Goal: Find specific fact: Find contact information

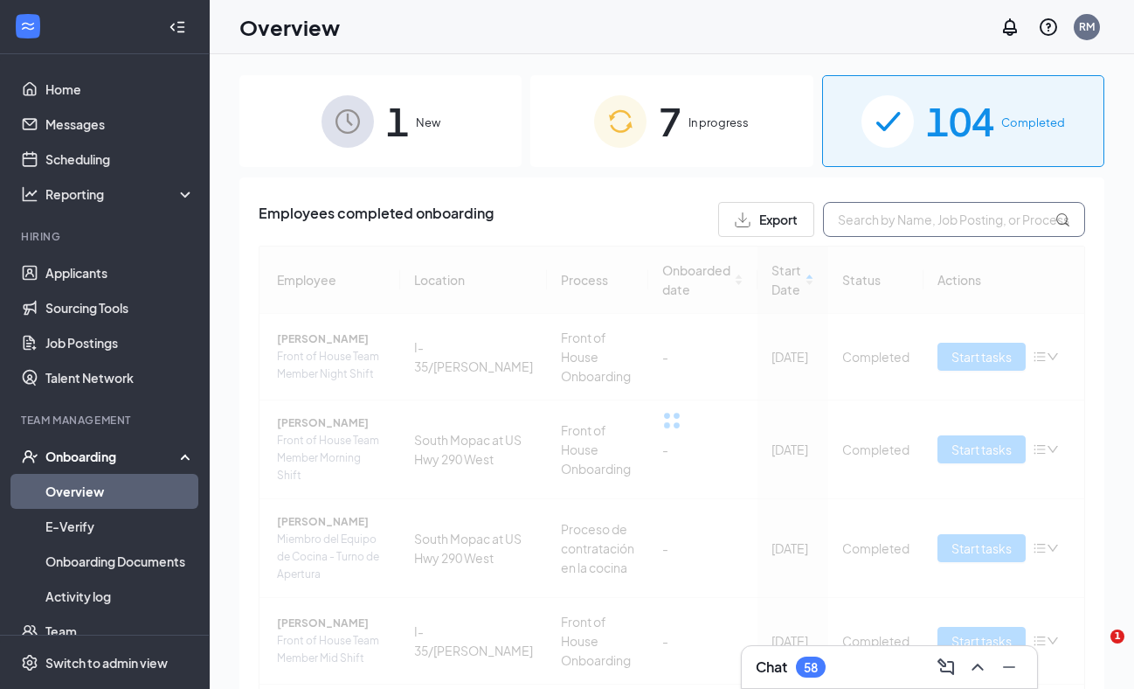
click at [872, 222] on input "text" at bounding box center [954, 219] width 262 height 35
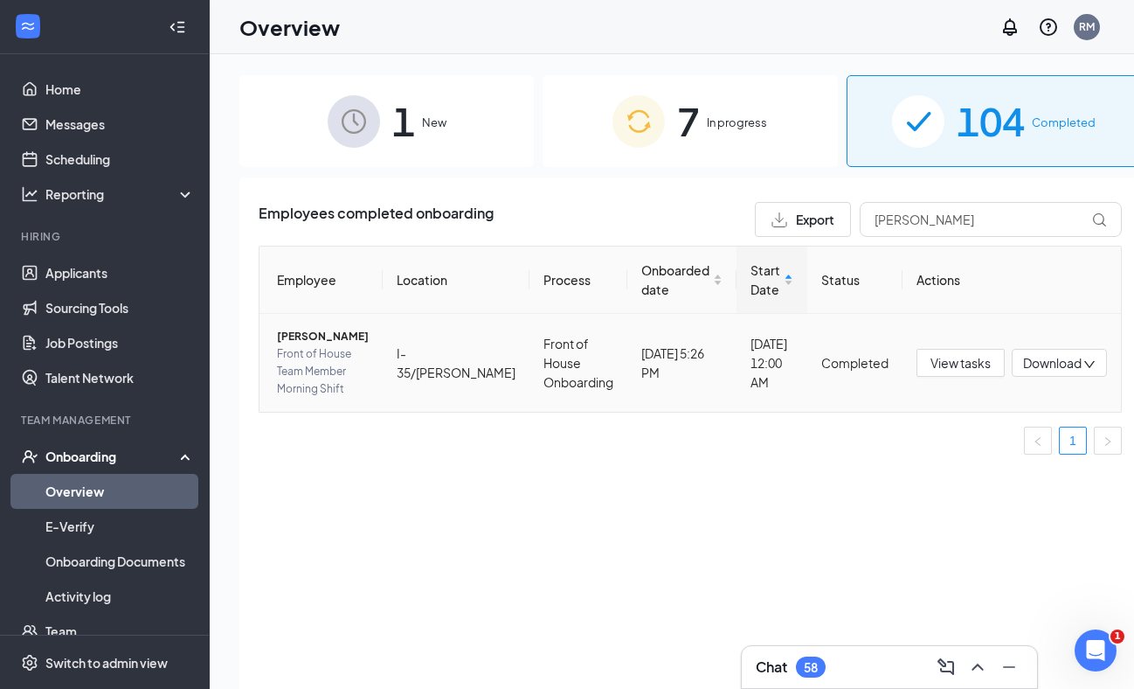
click at [323, 339] on span "[PERSON_NAME]" at bounding box center [323, 336] width 92 height 17
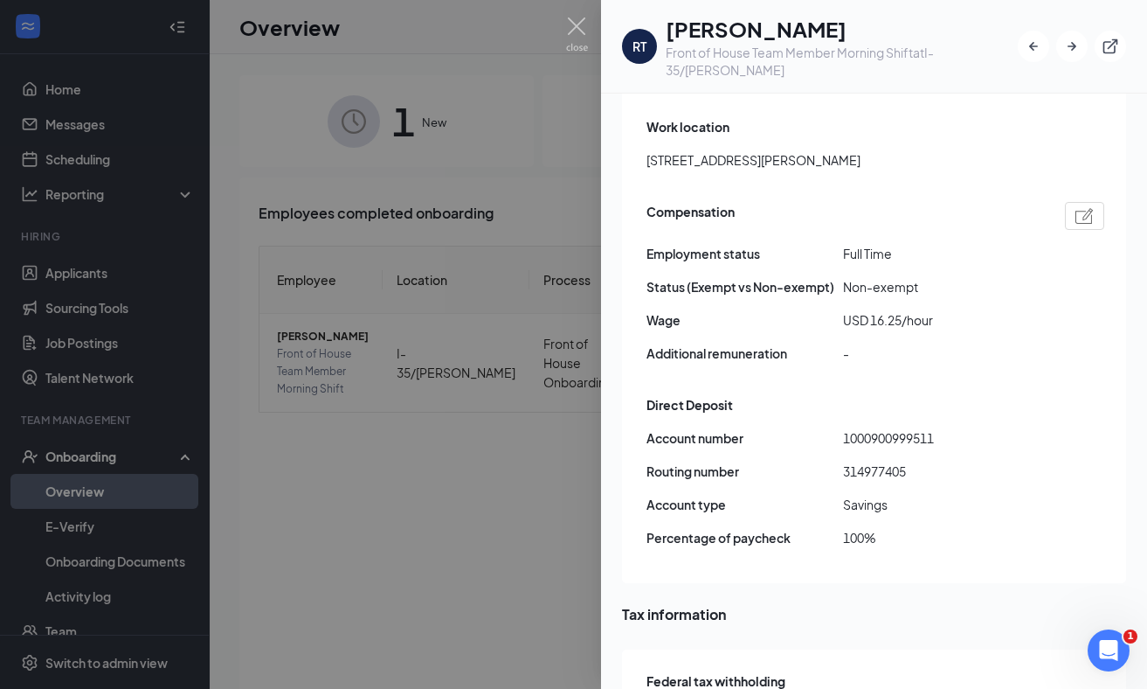
scroll to position [1225, 0]
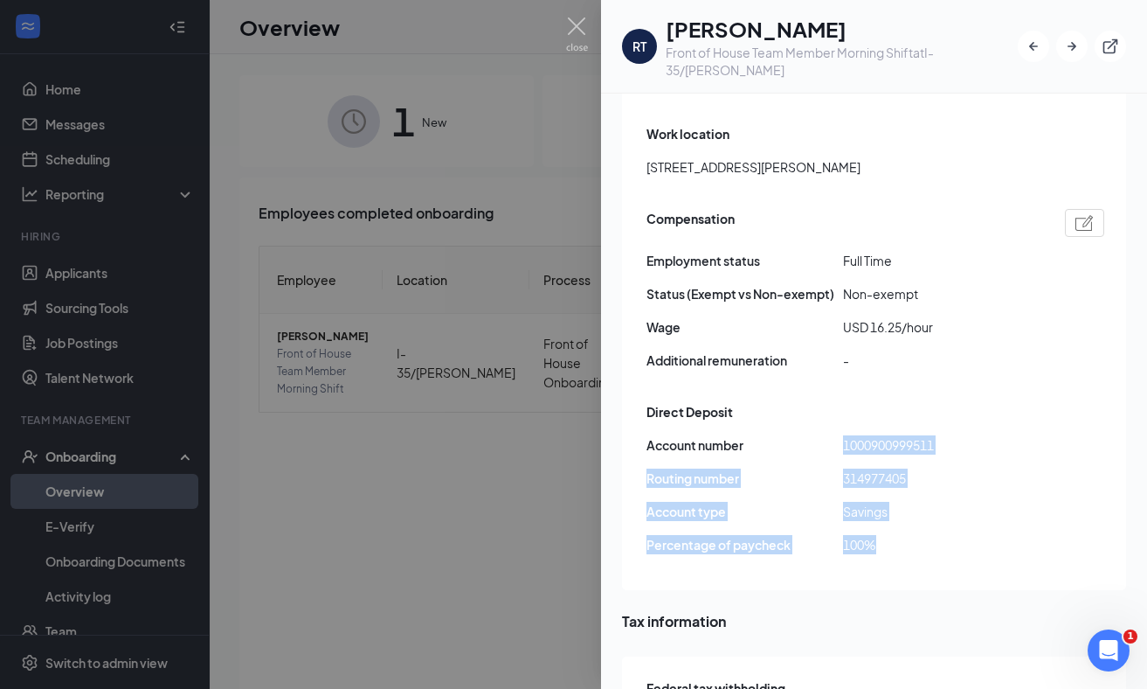
drag, startPoint x: 891, startPoint y: 507, endPoint x: 813, endPoint y: 399, distance: 133.9
click at [813, 435] on div "Account number [FINANCIAL_ID] Routing number [US_BANK_ROUTING_MICR] Account typ…" at bounding box center [876, 501] width 458 height 133
drag, startPoint x: 813, startPoint y: 399, endPoint x: 896, endPoint y: 419, distance: 85.6
click at [896, 468] on span "314977405" at bounding box center [941, 477] width 197 height 19
click at [889, 502] on span "Savings" at bounding box center [941, 511] width 197 height 19
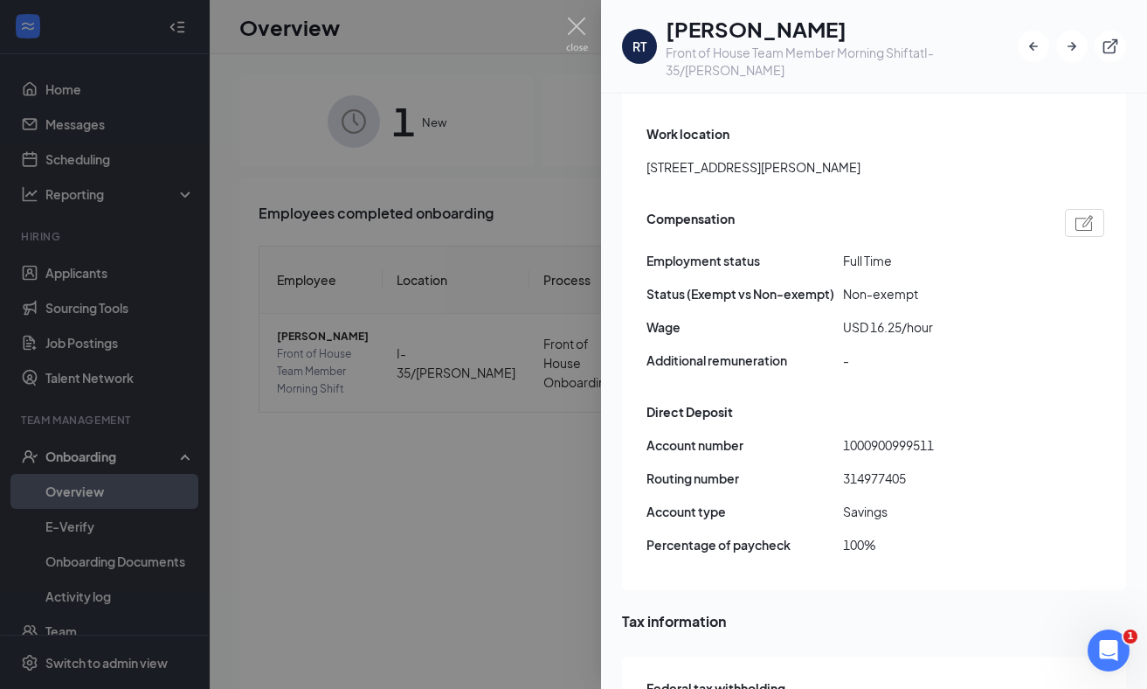
click at [579, 14] on div at bounding box center [573, 344] width 1147 height 689
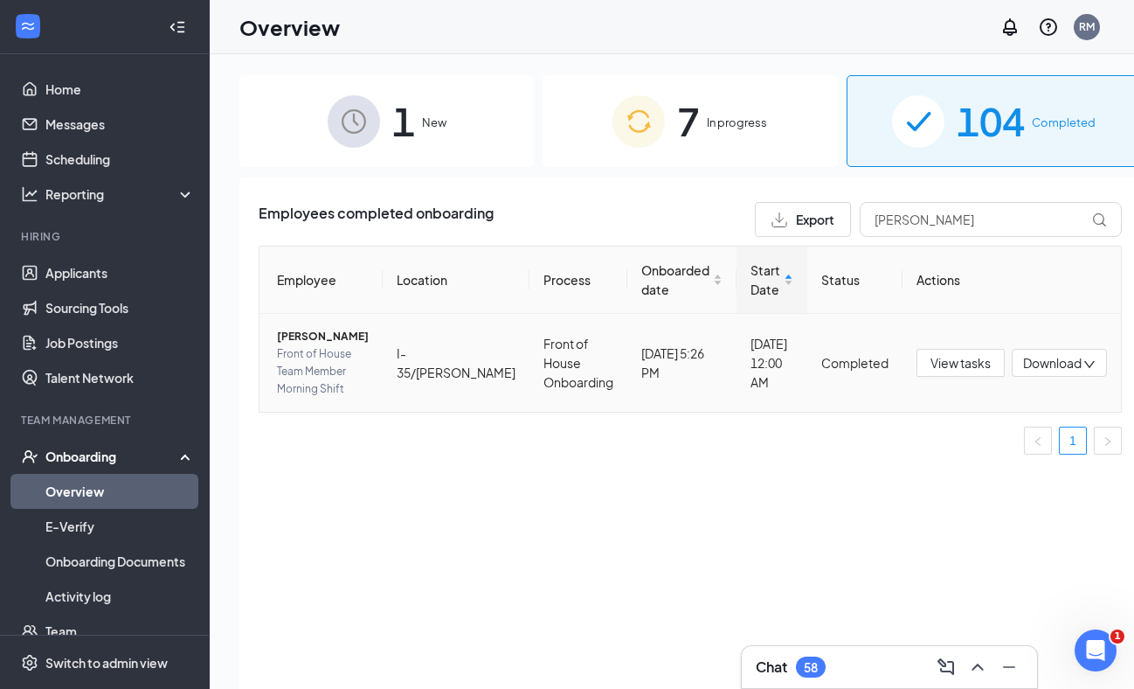
click at [330, 343] on span "[PERSON_NAME]" at bounding box center [323, 336] width 92 height 17
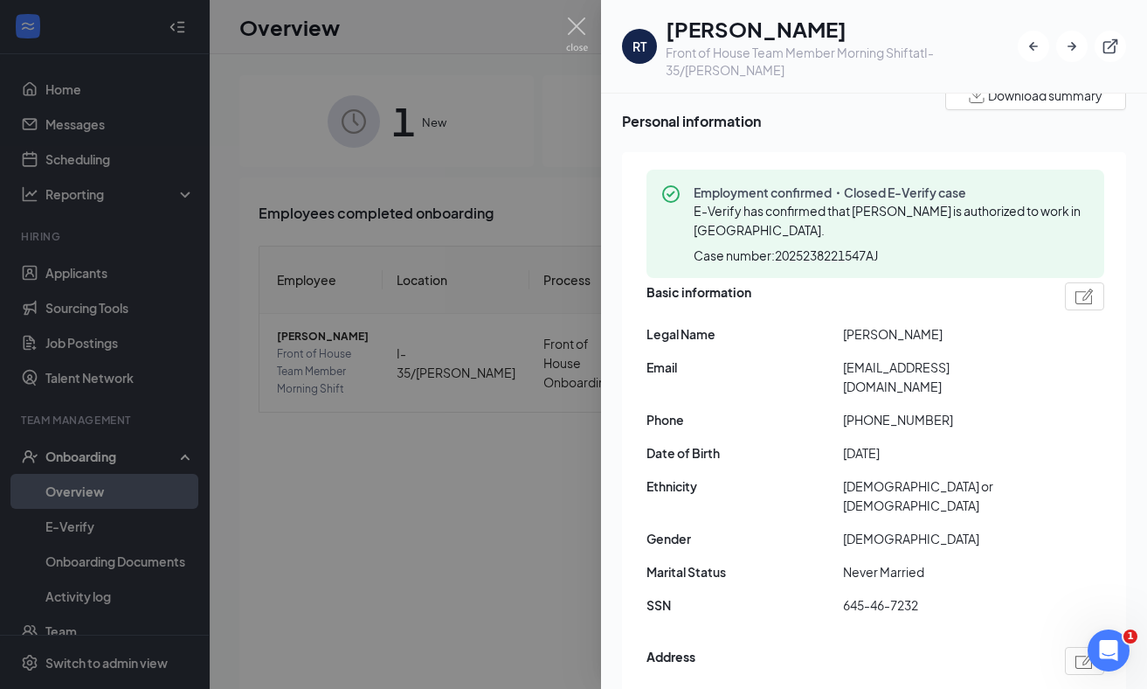
scroll to position [192, 0]
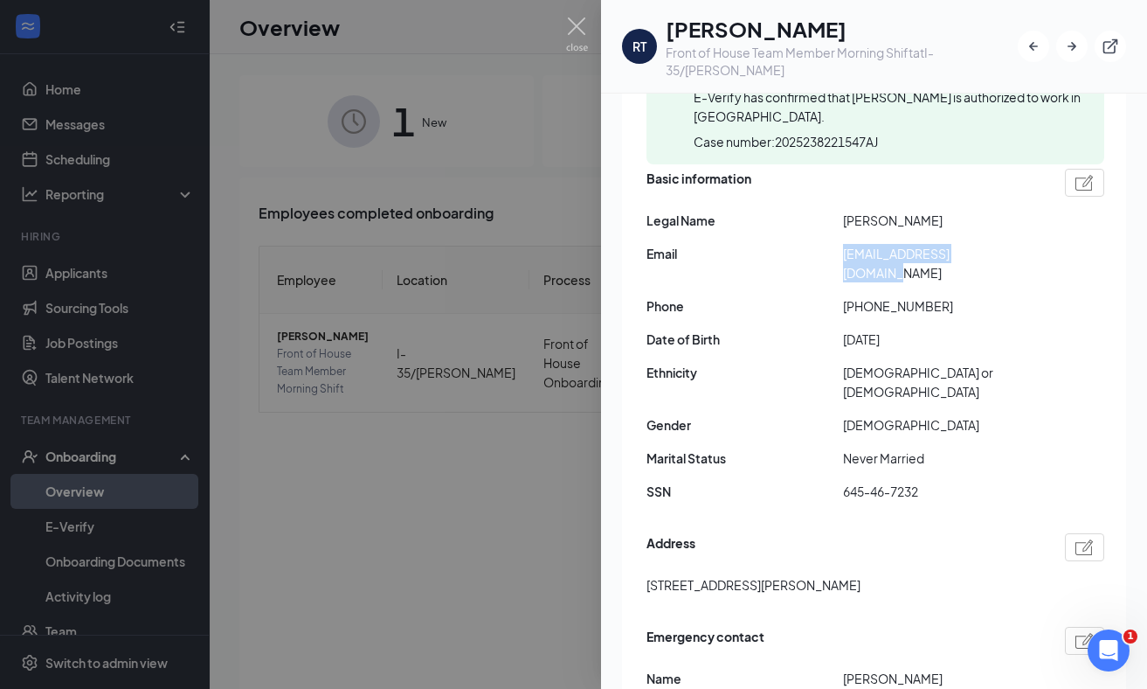
drag, startPoint x: 1002, startPoint y: 244, endPoint x: 842, endPoint y: 246, distance: 159.1
click at [842, 246] on div "Email [EMAIL_ADDRESS][DOMAIN_NAME]" at bounding box center [876, 263] width 458 height 38
copy div "[EMAIL_ADDRESS][DOMAIN_NAME]"
click at [807, 363] on span "Ethnicity" at bounding box center [745, 372] width 197 height 19
drag, startPoint x: 932, startPoint y: 281, endPoint x: 859, endPoint y: 280, distance: 72.5
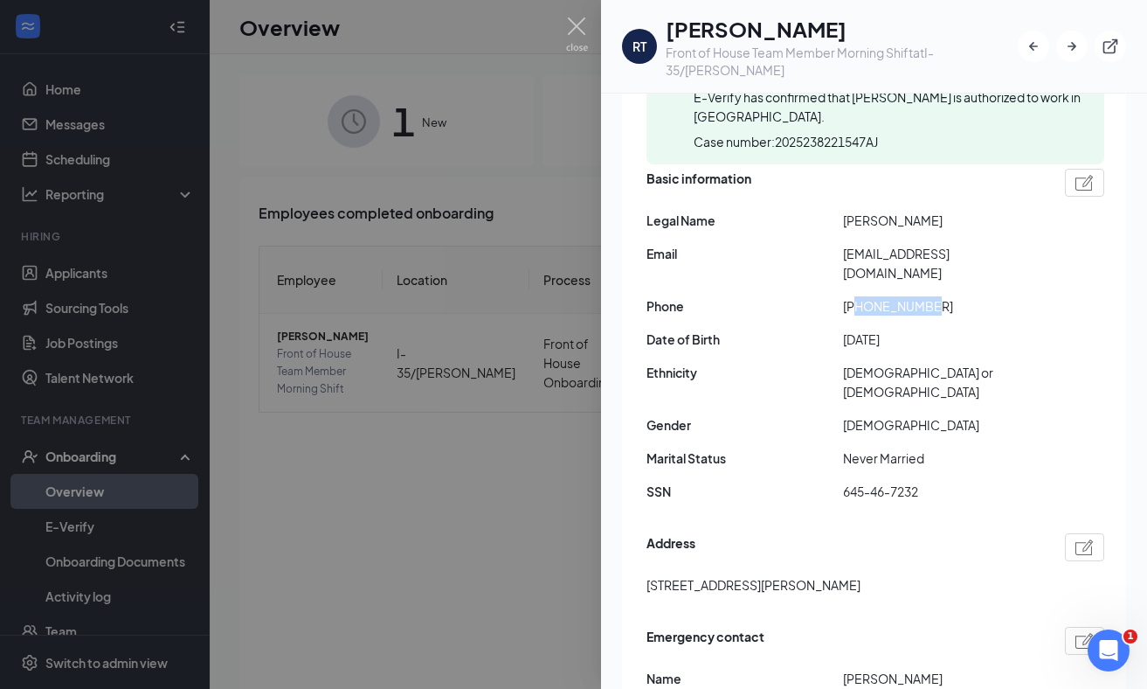
click at [859, 296] on span "[PHONE_NUMBER]" at bounding box center [941, 305] width 197 height 19
copy span "5127841136"
click at [747, 265] on div "Basic information Legal Name [PERSON_NAME] Email [EMAIL_ADDRESS][DOMAIN_NAME] P…" at bounding box center [876, 339] width 458 height 350
click at [576, 30] on img at bounding box center [577, 34] width 22 height 34
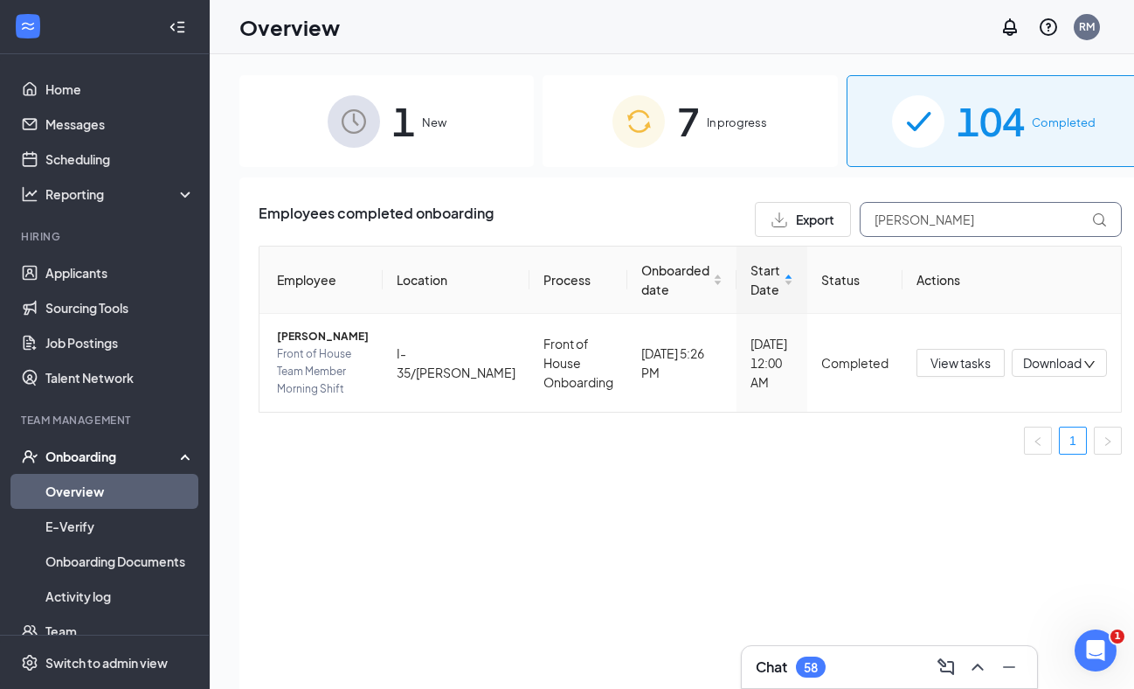
drag, startPoint x: 927, startPoint y: 218, endPoint x: 787, endPoint y: 227, distance: 141.0
click at [787, 227] on div "Export [PERSON_NAME]" at bounding box center [938, 219] width 367 height 35
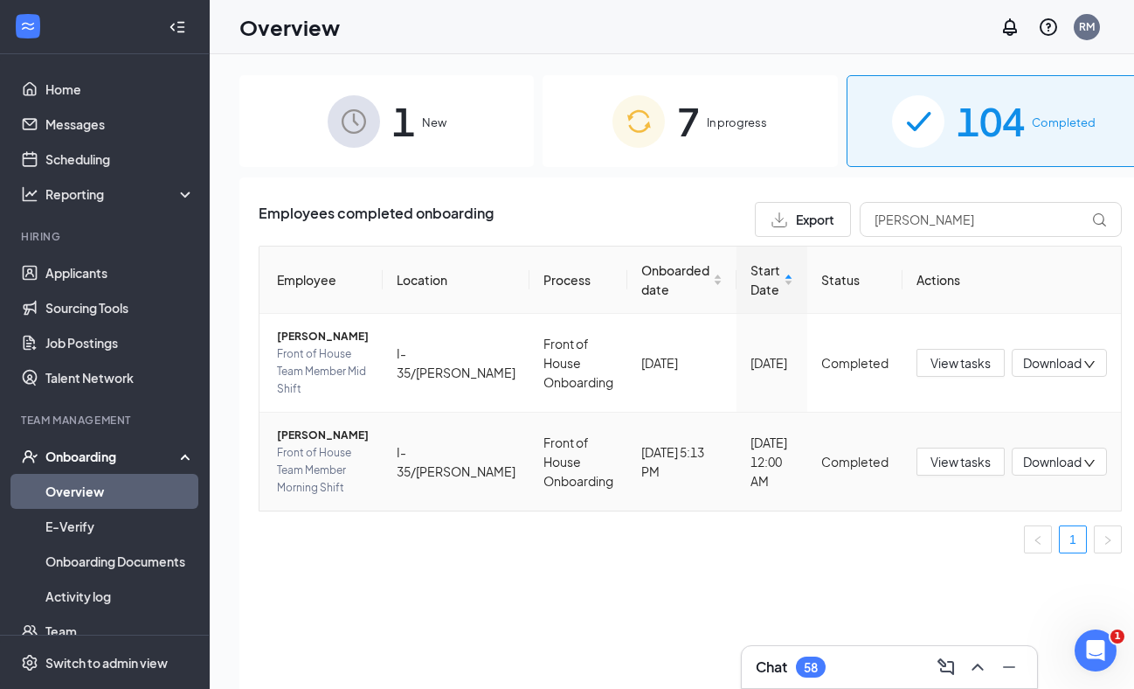
click at [320, 444] on span "Front of House Team Member Morning Shift" at bounding box center [323, 470] width 92 height 52
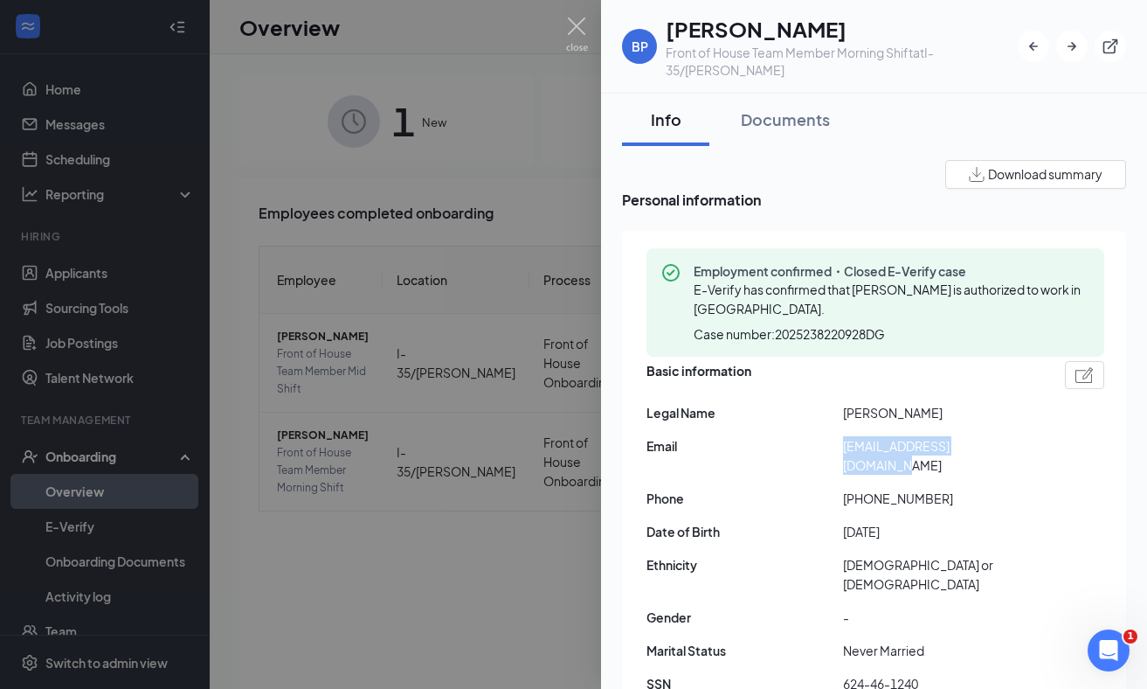
drag, startPoint x: 1016, startPoint y: 437, endPoint x: 845, endPoint y: 432, distance: 170.5
click at [845, 436] on span "[EMAIL_ADDRESS][DOMAIN_NAME]" at bounding box center [941, 455] width 197 height 38
copy span "[EMAIL_ADDRESS][DOMAIN_NAME]"
click at [815, 442] on span "Email" at bounding box center [745, 445] width 197 height 19
drag, startPoint x: 934, startPoint y: 471, endPoint x: 862, endPoint y: 470, distance: 72.5
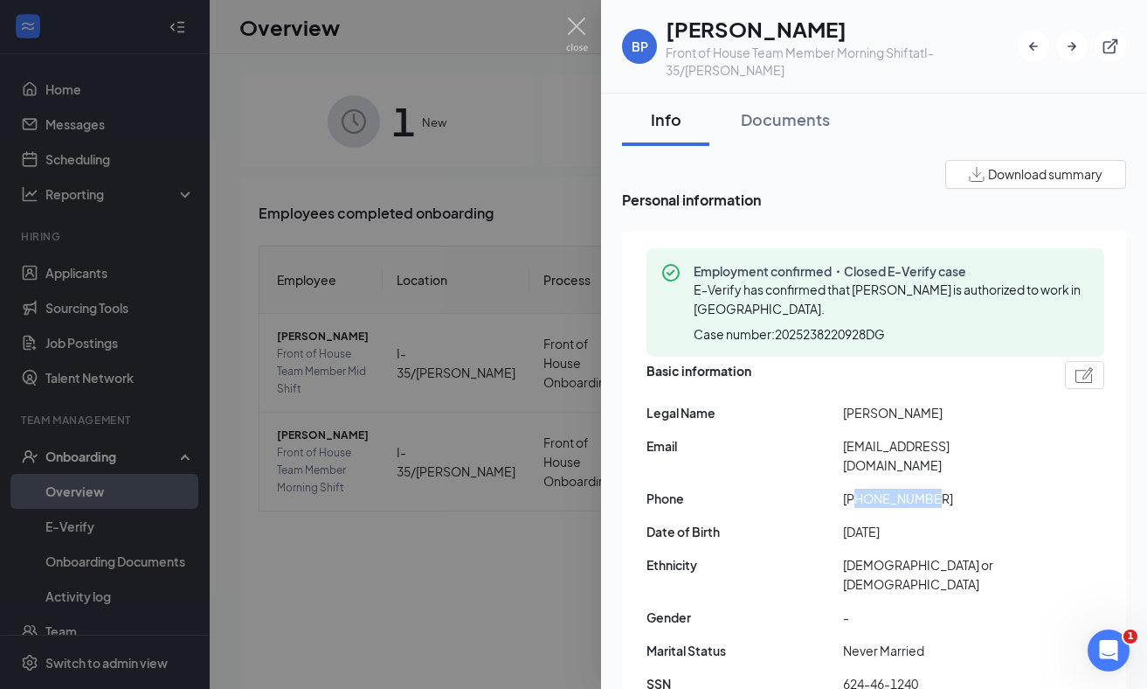
click at [862, 489] on span "[PHONE_NUMBER]" at bounding box center [941, 498] width 197 height 19
copy span "5127209274"
click at [883, 591] on div "Basic information Legal Name [PERSON_NAME] Email [PERSON_NAME][EMAIL_ADDRESS][D…" at bounding box center [876, 532] width 458 height 350
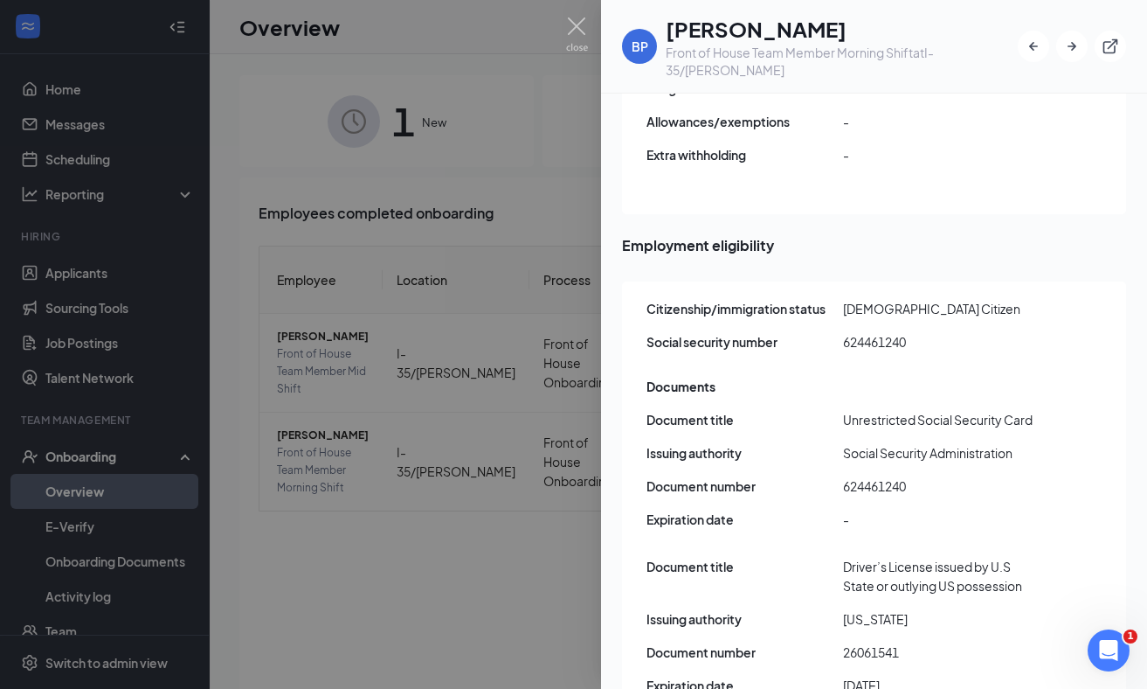
scroll to position [2129, 0]
click at [566, 32] on img at bounding box center [577, 34] width 22 height 34
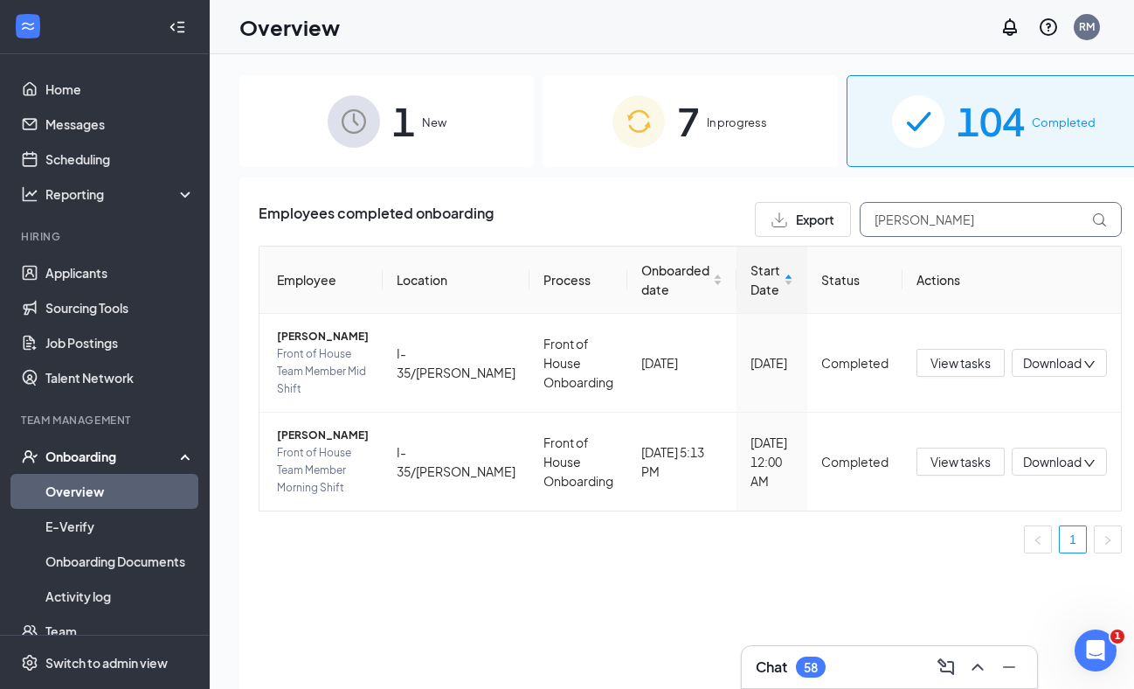
drag, startPoint x: 891, startPoint y: 220, endPoint x: 808, endPoint y: 220, distance: 83.0
click at [808, 220] on div "Export [PERSON_NAME]" at bounding box center [938, 219] width 367 height 35
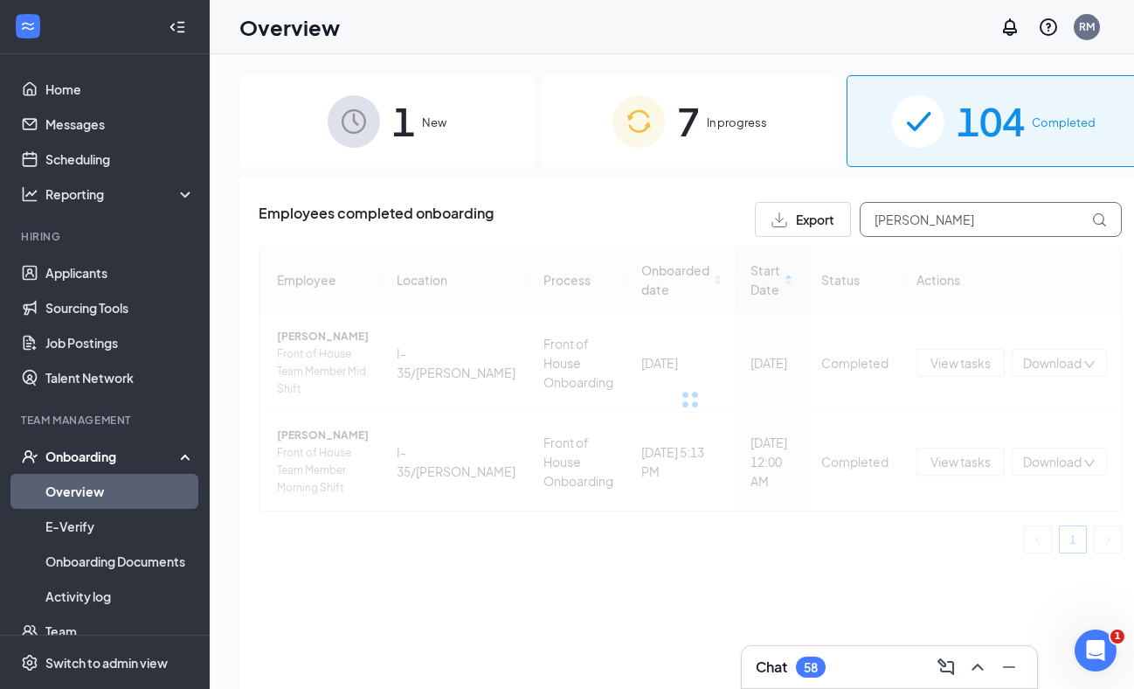
type input "[PERSON_NAME]"
click at [642, 221] on div "Employees completed onboarding Export [PERSON_NAME]" at bounding box center [690, 219] width 863 height 35
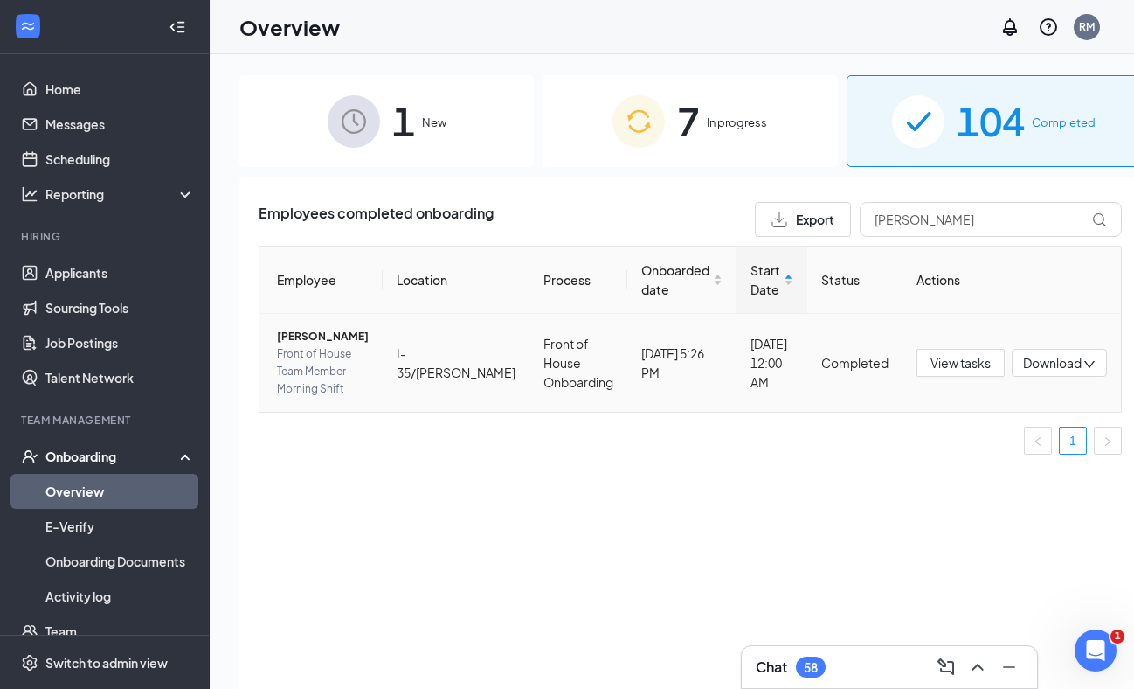
click at [329, 340] on span "[PERSON_NAME]" at bounding box center [323, 336] width 92 height 17
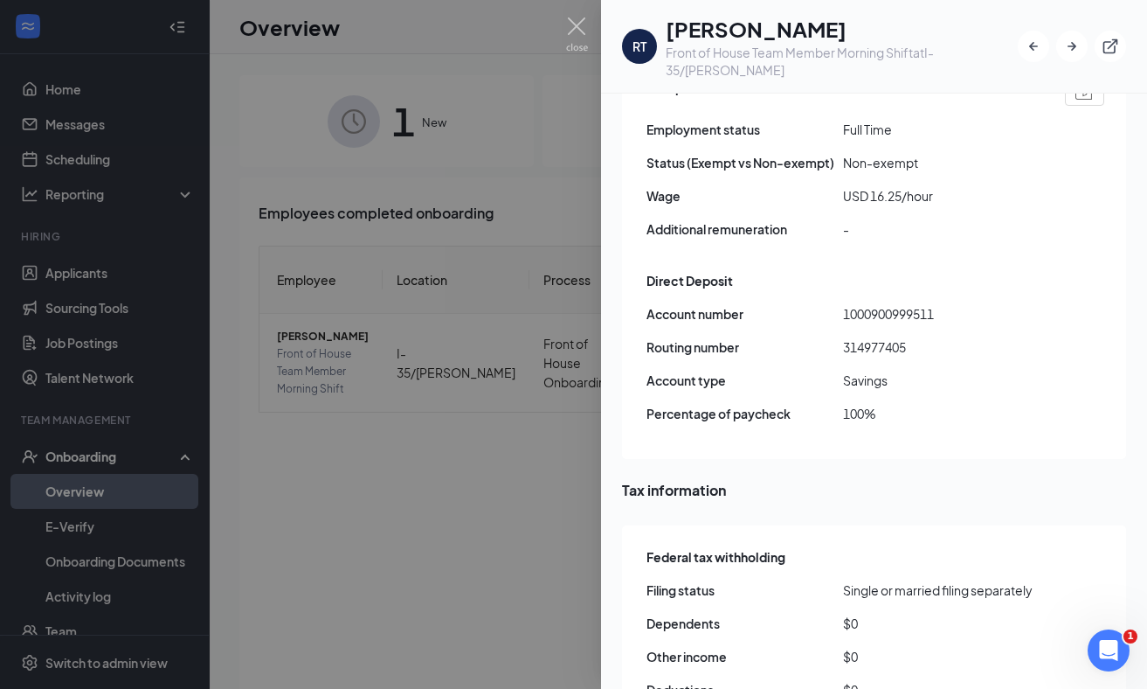
scroll to position [1355, 0]
